Goal: Find specific page/section: Find specific page/section

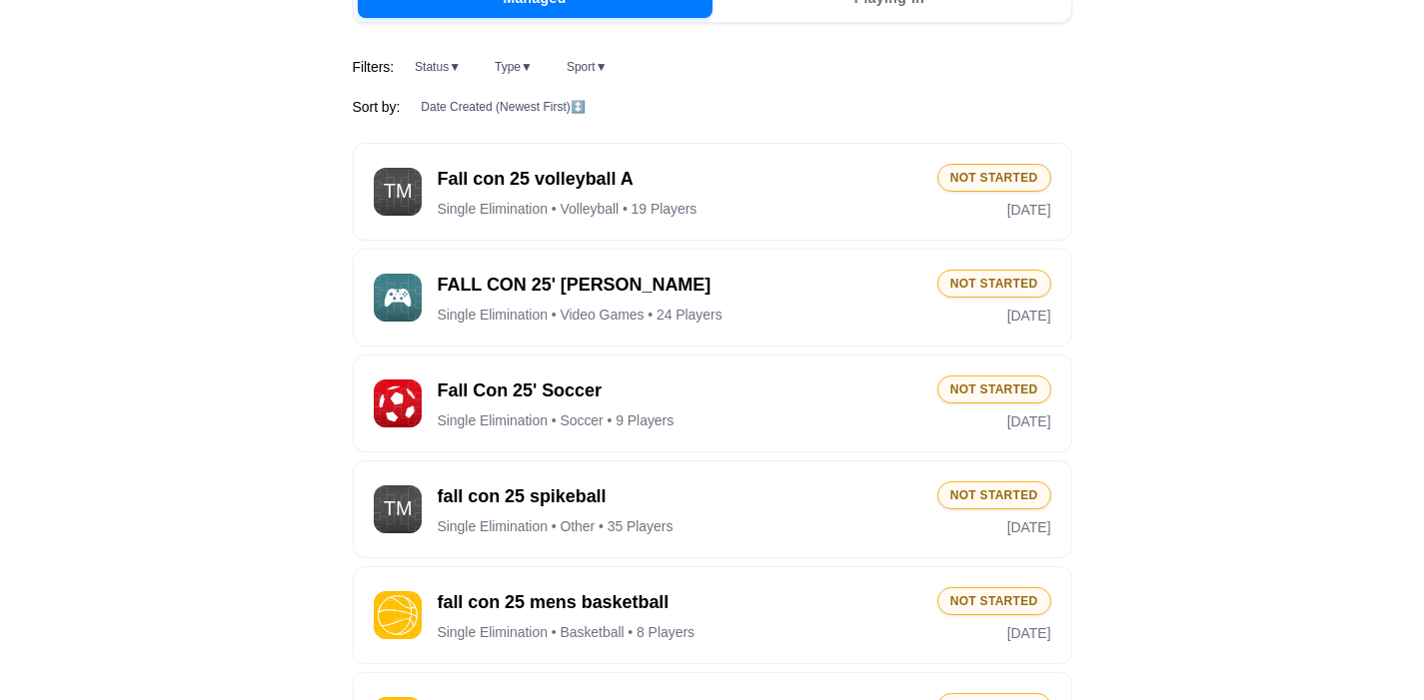
scroll to position [352, 0]
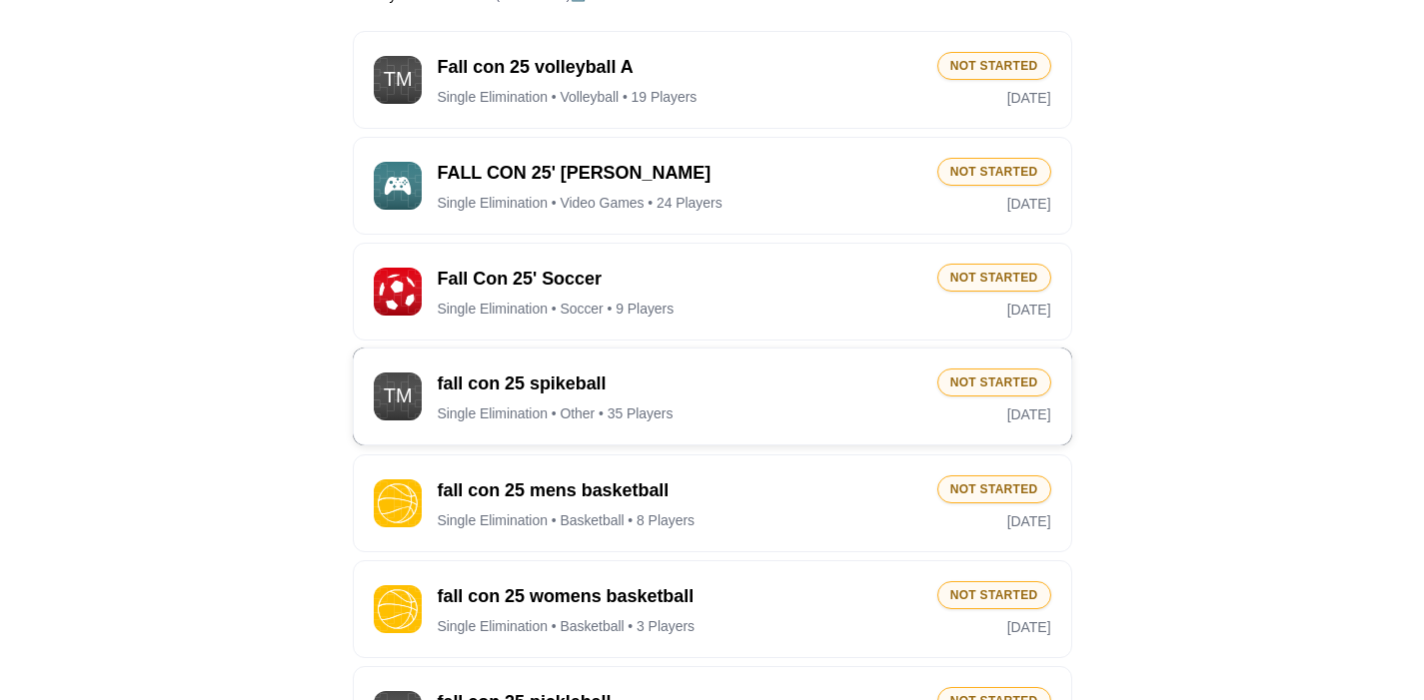
click at [767, 392] on span "fall con 25 spikeball" at bounding box center [680, 384] width 484 height 25
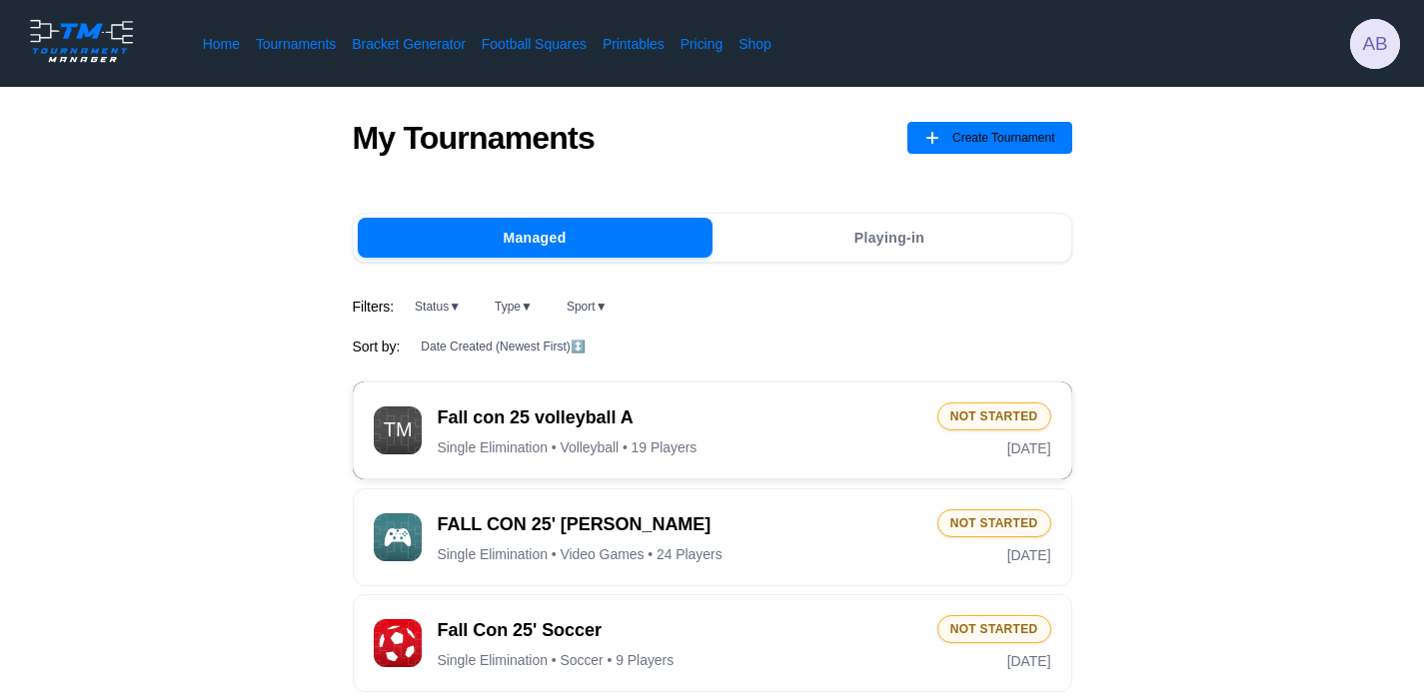
click at [584, 396] on div "Fall con 25 volleyball A Single Elimination • Volleyball • 19 Players Not Start…" at bounding box center [712, 431] width 719 height 98
